Goal: Transaction & Acquisition: Book appointment/travel/reservation

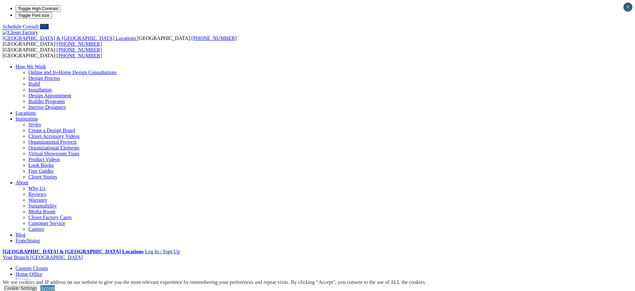
click at [41, 122] on link "Styles" at bounding box center [34, 124] width 13 height 5
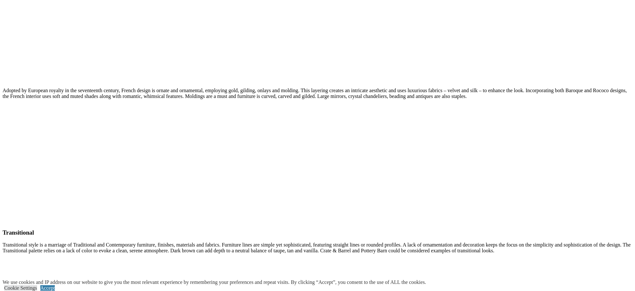
scroll to position [1579, 0]
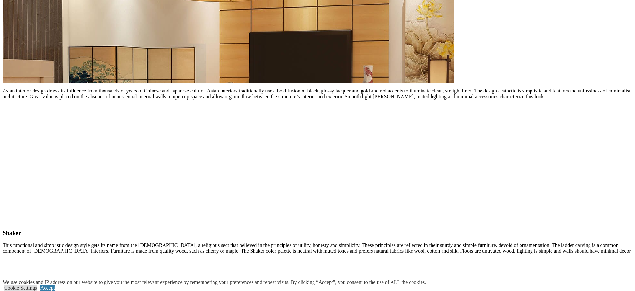
scroll to position [3159, 0]
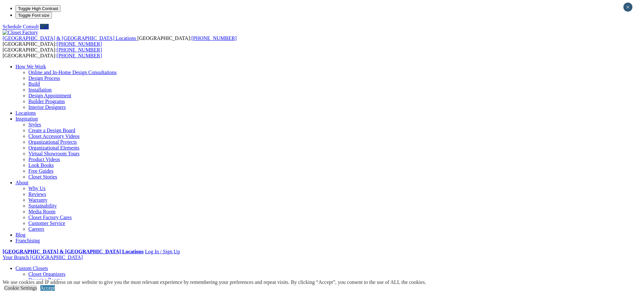
type input "*****"
